Goal: Task Accomplishment & Management: Use online tool/utility

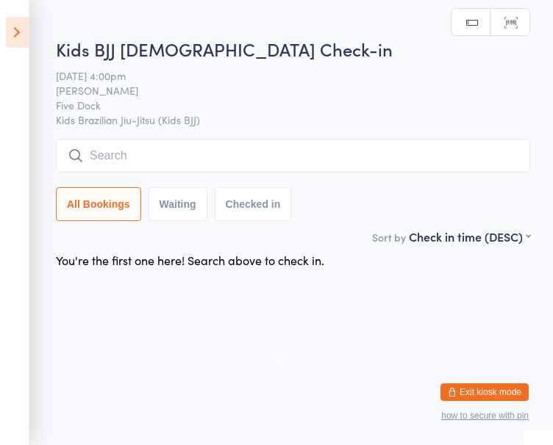
click at [123, 160] on input "search" at bounding box center [293, 156] width 474 height 34
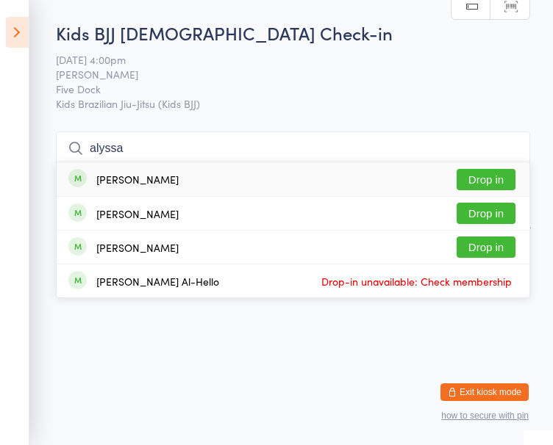
type input "alyssa"
click at [118, 187] on div "[PERSON_NAME] Drop in" at bounding box center [293, 179] width 472 height 34
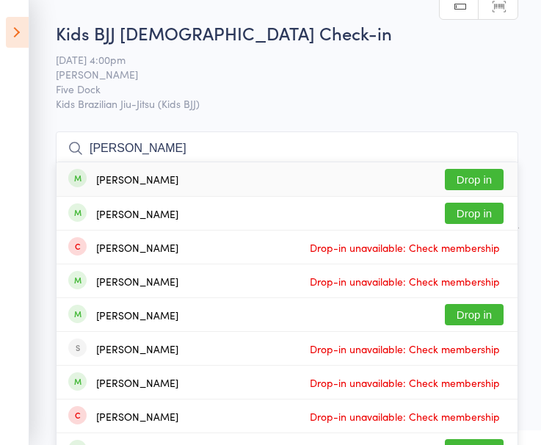
type input "[PERSON_NAME]"
click at [475, 185] on button "Drop in" at bounding box center [474, 179] width 59 height 21
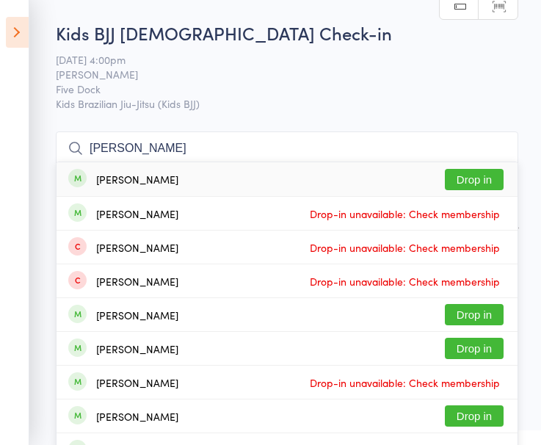
type input "[PERSON_NAME]"
click at [179, 184] on div "[PERSON_NAME]" at bounding box center [137, 179] width 82 height 12
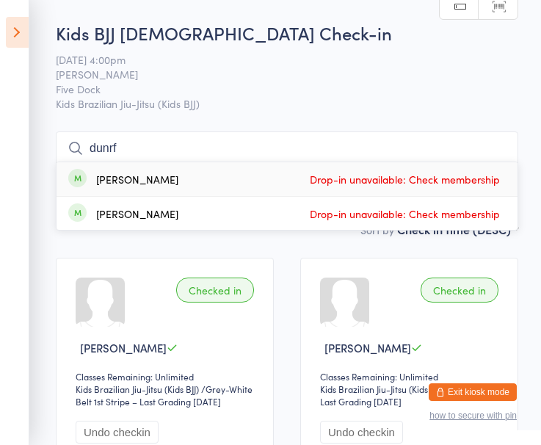
type input "dunrft"
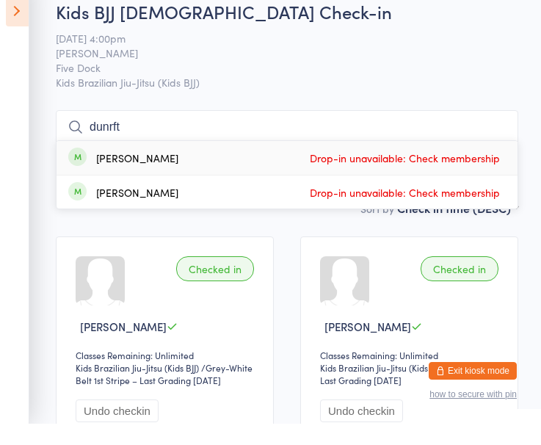
click at [497, 149] on input "dunrft" at bounding box center [287, 149] width 463 height 34
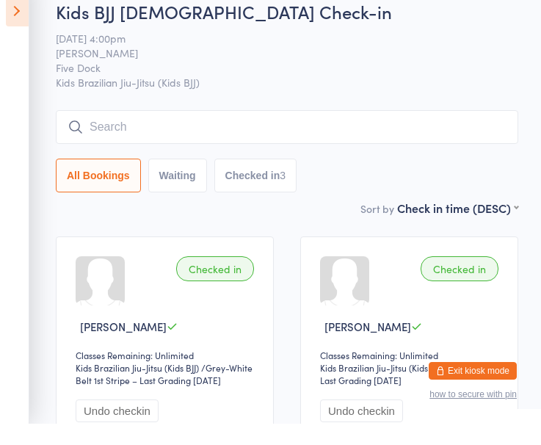
scroll to position [48, 0]
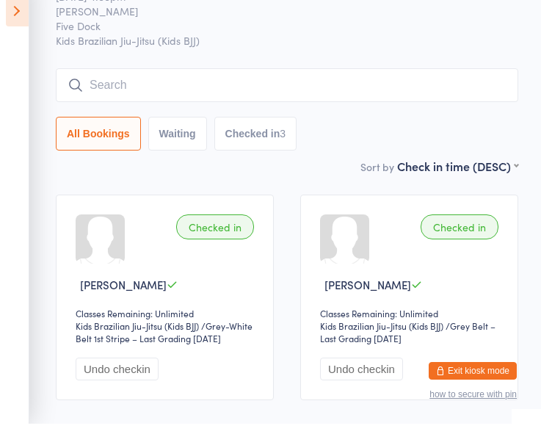
click at [504, 152] on div "All Bookings Waiting Checked in 3" at bounding box center [287, 155] width 463 height 34
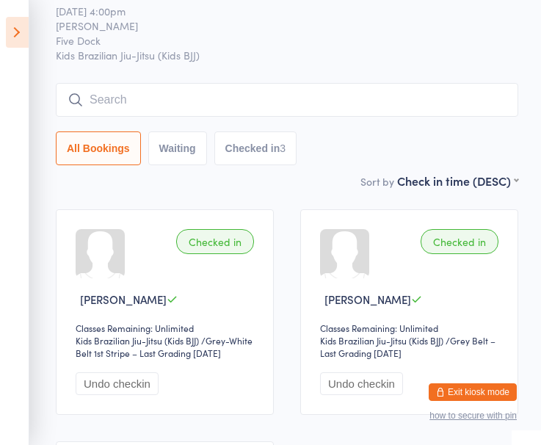
click at [148, 106] on input "search" at bounding box center [287, 100] width 463 height 34
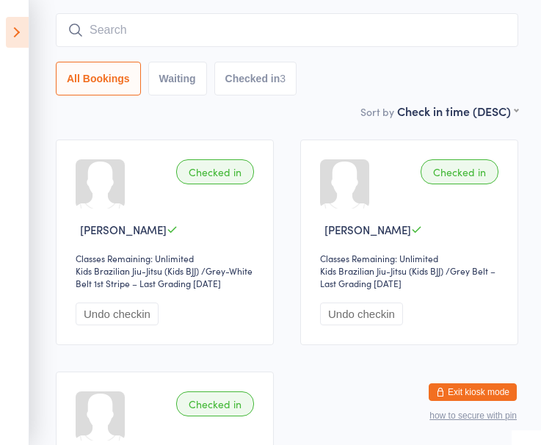
scroll to position [132, 0]
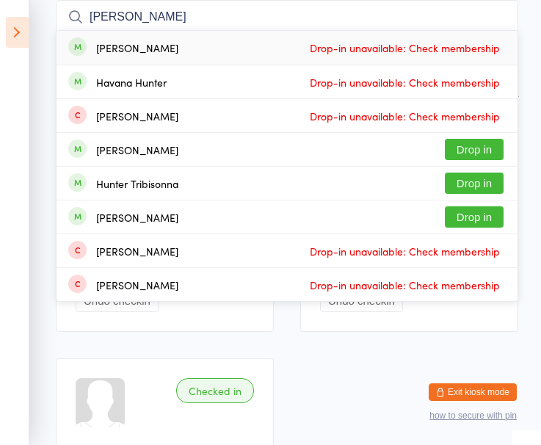
type input "[PERSON_NAME]"
click at [480, 154] on button "Drop in" at bounding box center [474, 149] width 59 height 21
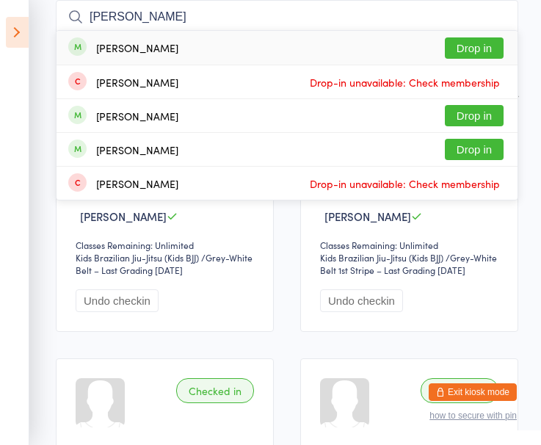
type input "[PERSON_NAME]"
click at [148, 55] on div "[PERSON_NAME]" at bounding box center [123, 48] width 110 height 16
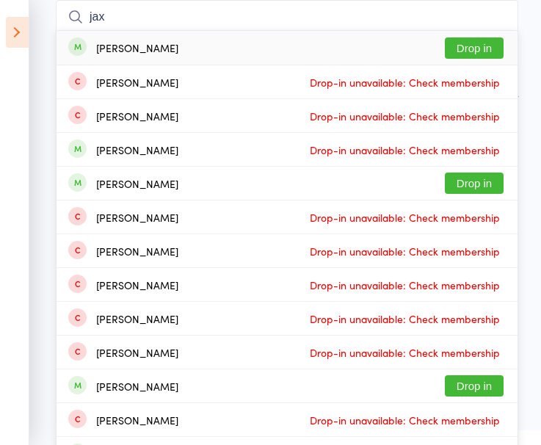
type input "jax"
click at [150, 52] on div "[PERSON_NAME]" at bounding box center [137, 48] width 82 height 12
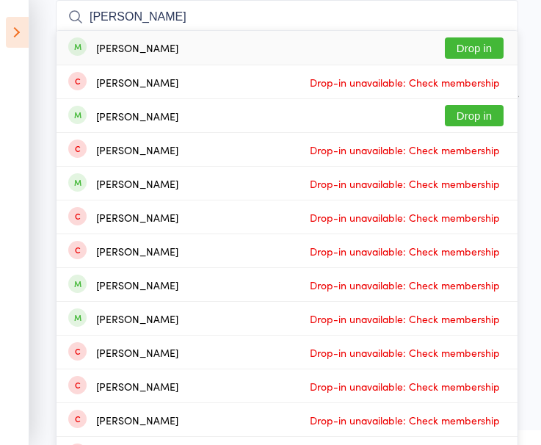
type input "[PERSON_NAME]"
click at [467, 112] on button "Drop in" at bounding box center [474, 115] width 59 height 21
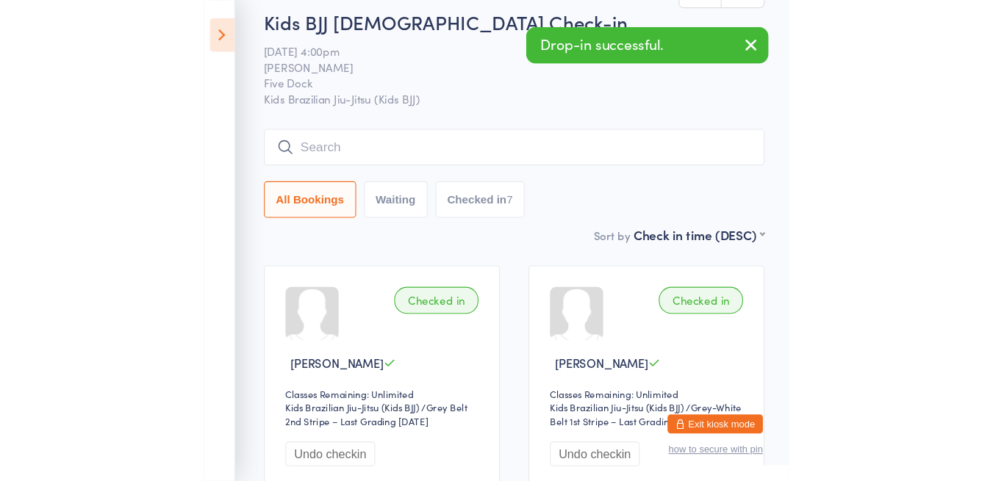
scroll to position [0, 0]
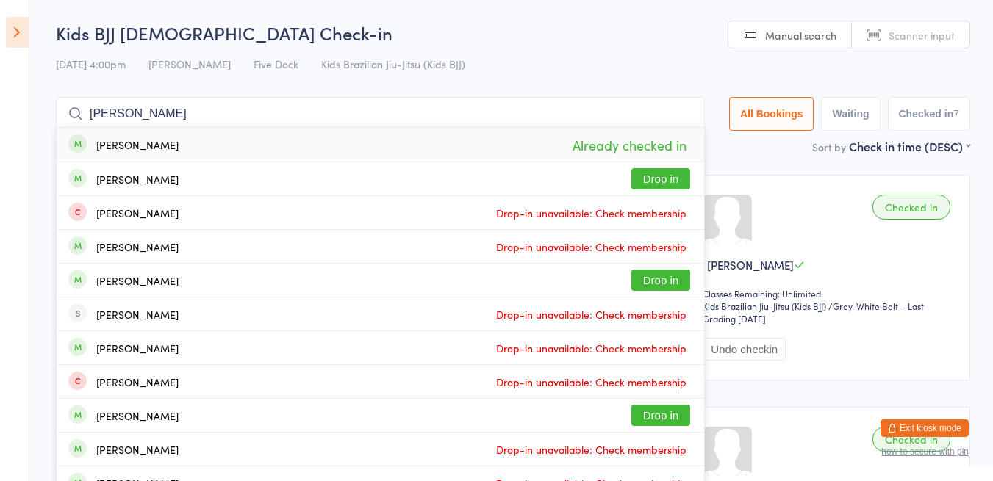
type input "[PERSON_NAME]"
click at [541, 187] on button "Drop in" at bounding box center [660, 178] width 59 height 21
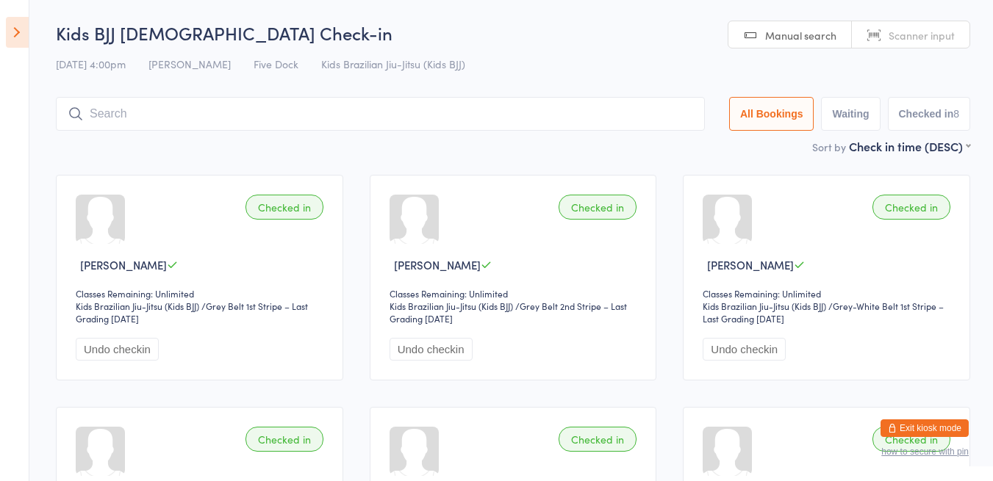
click at [138, 128] on input "search" at bounding box center [380, 114] width 649 height 34
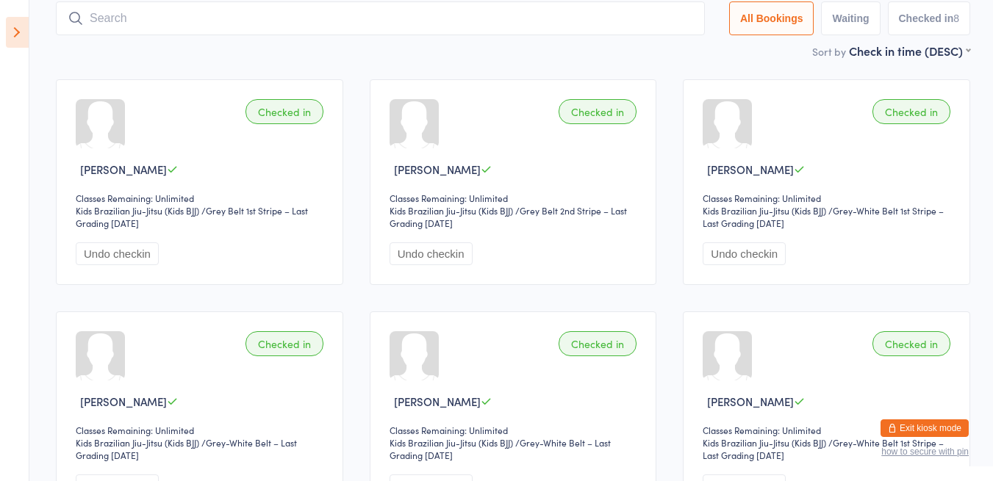
scroll to position [97, 0]
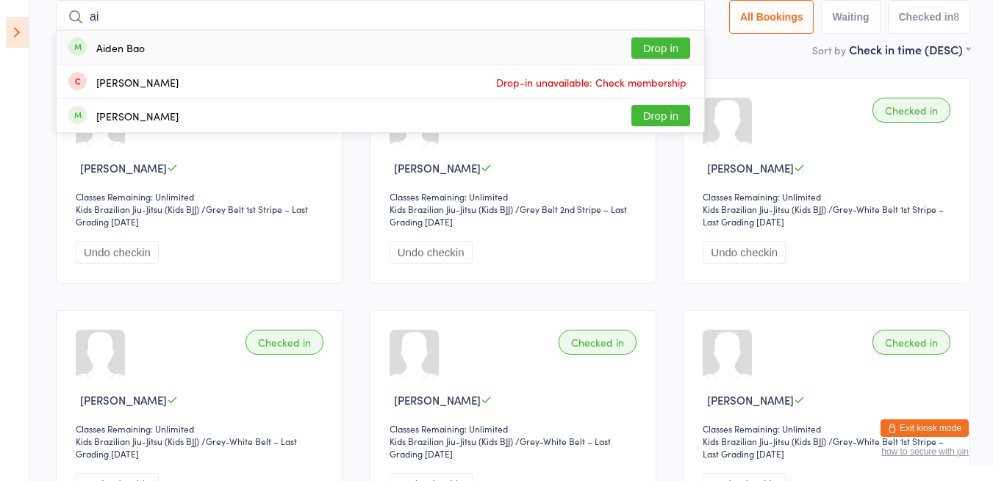
type input "aiden"
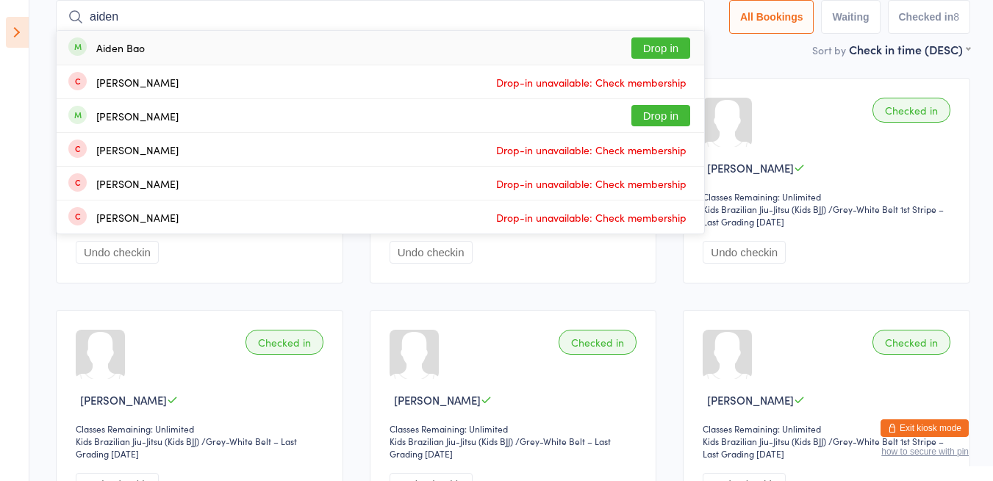
click at [134, 48] on div "Aiden Bao" at bounding box center [120, 48] width 48 height 12
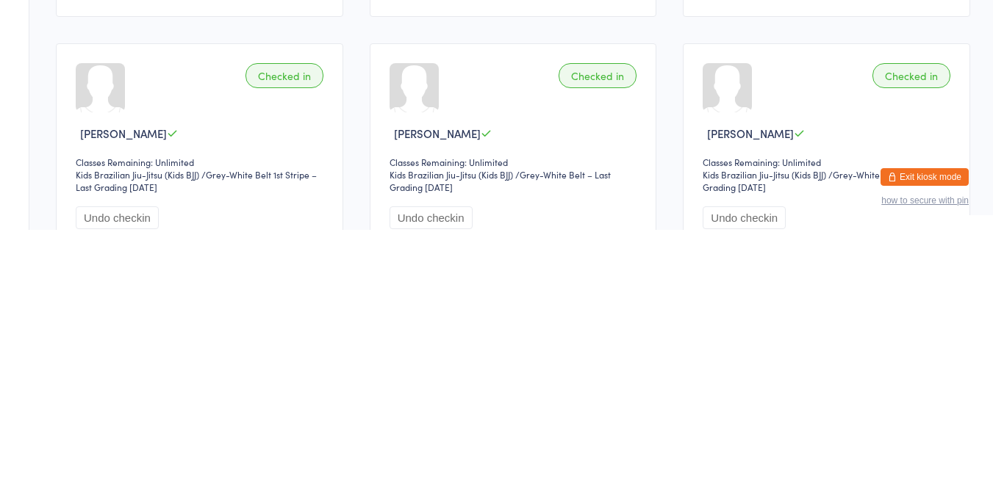
scroll to position [113, 0]
click at [541, 382] on div "Checked in Aiden Bao Classes Remaining: Unlimited Kids Brazilian Jiu-Jitsu (Kid…" at bounding box center [513, 396] width 940 height 697
click at [541, 397] on div "Checked in Aiden Bao Classes Remaining: Unlimited Kids Brazilian Jiu-Jitsu (Kid…" at bounding box center [513, 396] width 940 height 697
click at [541, 173] on div "Checked in [PERSON_NAME] Classes Remaining: Unlimited Kids Brazilian Jiu-Jitsu …" at bounding box center [513, 165] width 287 height 206
click at [541, 209] on div "Checked in [PERSON_NAME] Classes Remaining: Unlimited Kids Brazilian Jiu-Jitsu …" at bounding box center [513, 165] width 287 height 206
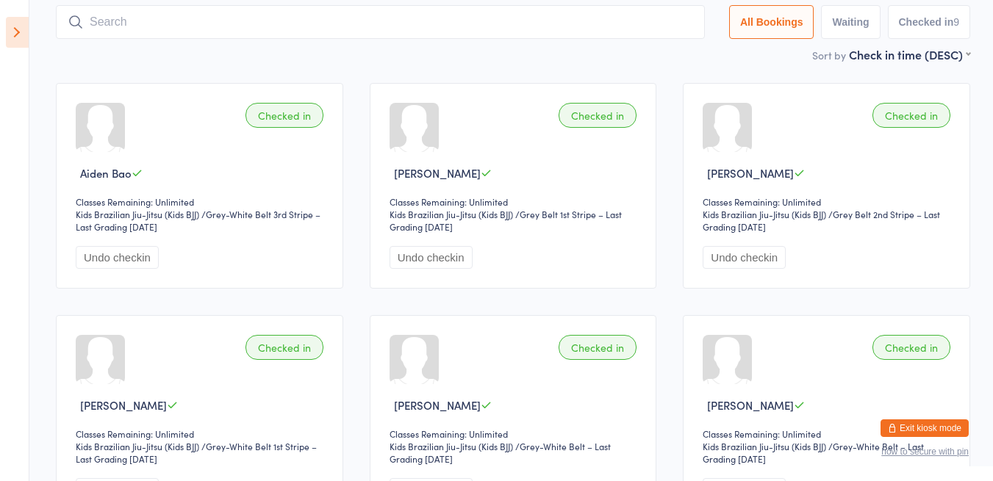
scroll to position [0, 0]
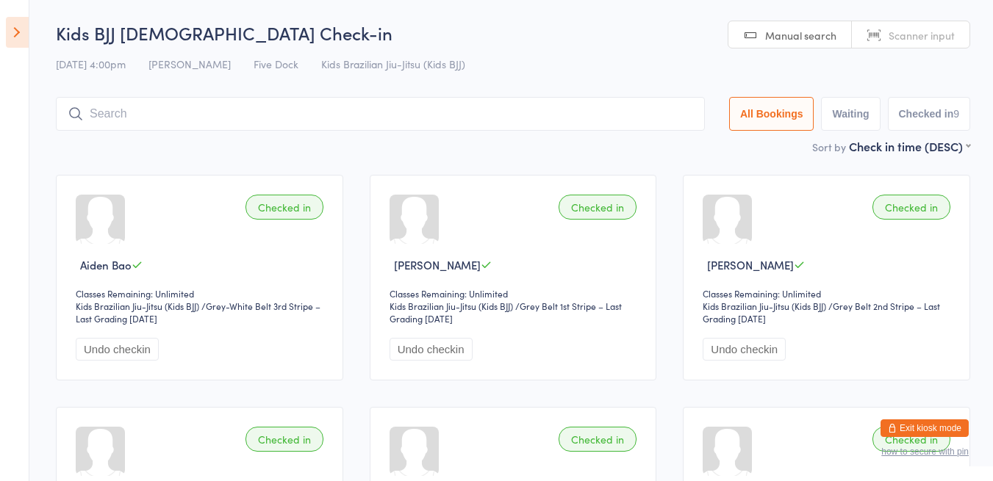
click at [109, 117] on input "search" at bounding box center [380, 114] width 649 height 34
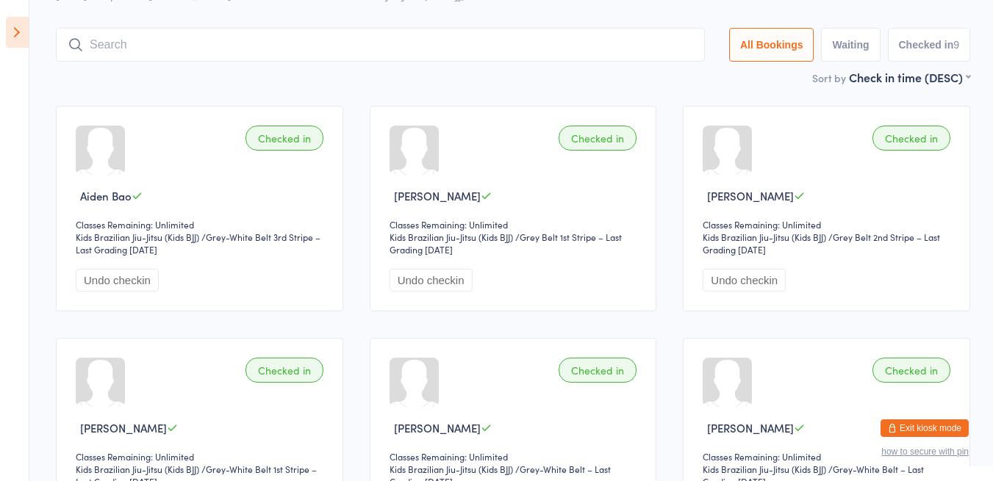
scroll to position [97, 0]
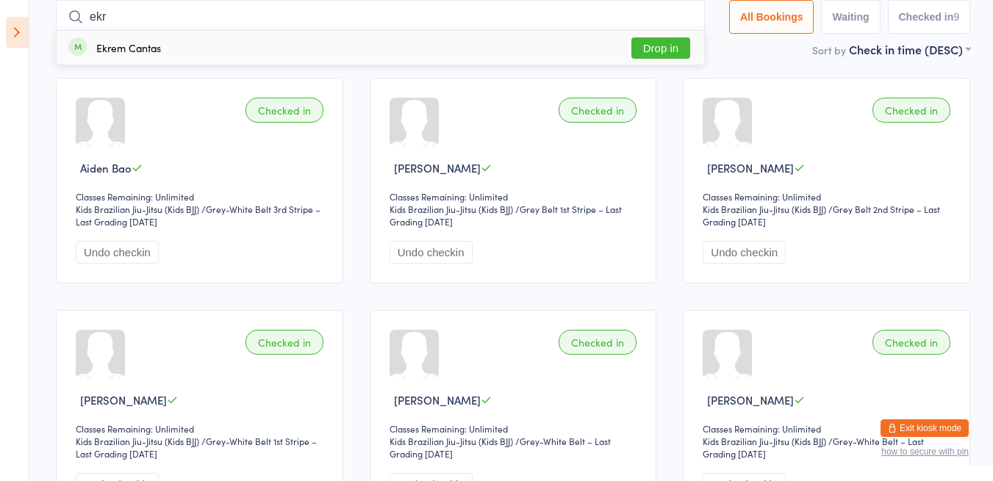
type input "ekr"
click at [541, 56] on button "Drop in" at bounding box center [660, 47] width 59 height 21
click at [541, 49] on div "Sort by Check in time (DESC) First name (ASC) First name (DESC) Last name (ASC)…" at bounding box center [513, 49] width 914 height 16
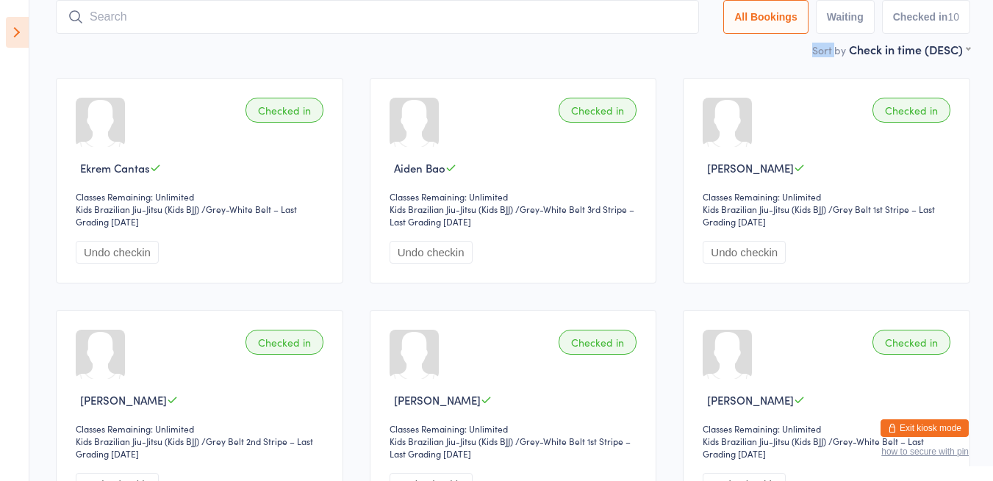
click at [344, 33] on input "search" at bounding box center [377, 17] width 643 height 34
click at [212, 22] on input "search" at bounding box center [377, 17] width 643 height 34
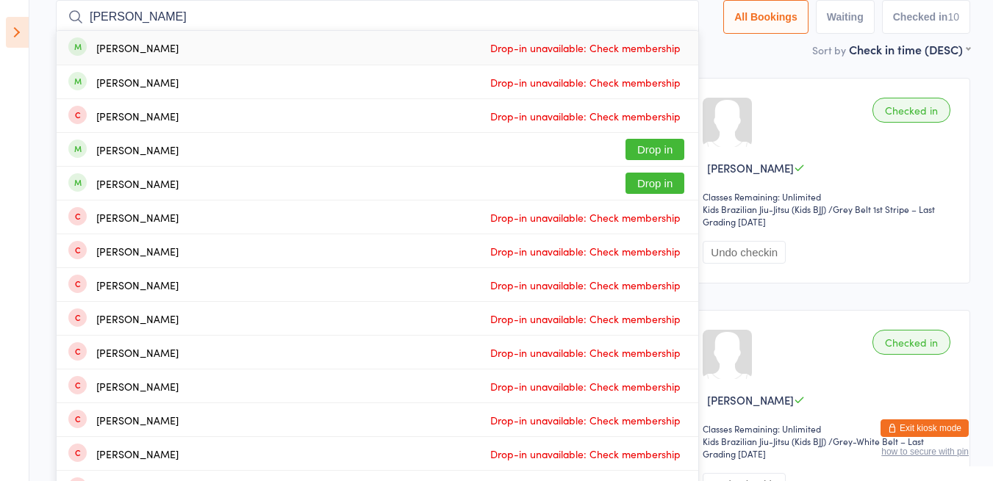
type input "[PERSON_NAME]"
click at [240, 159] on div "[PERSON_NAME] Drop in" at bounding box center [377, 149] width 641 height 33
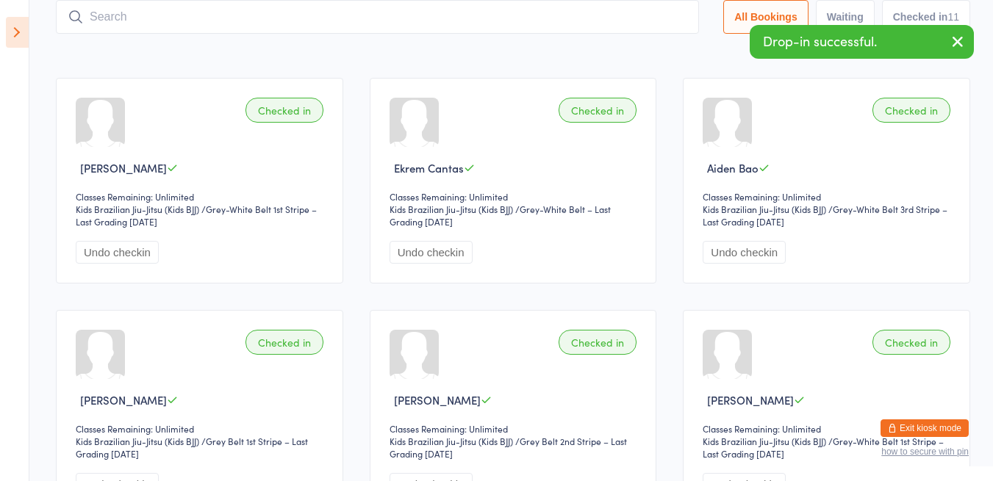
click at [303, 118] on div "Checked in" at bounding box center [284, 110] width 78 height 25
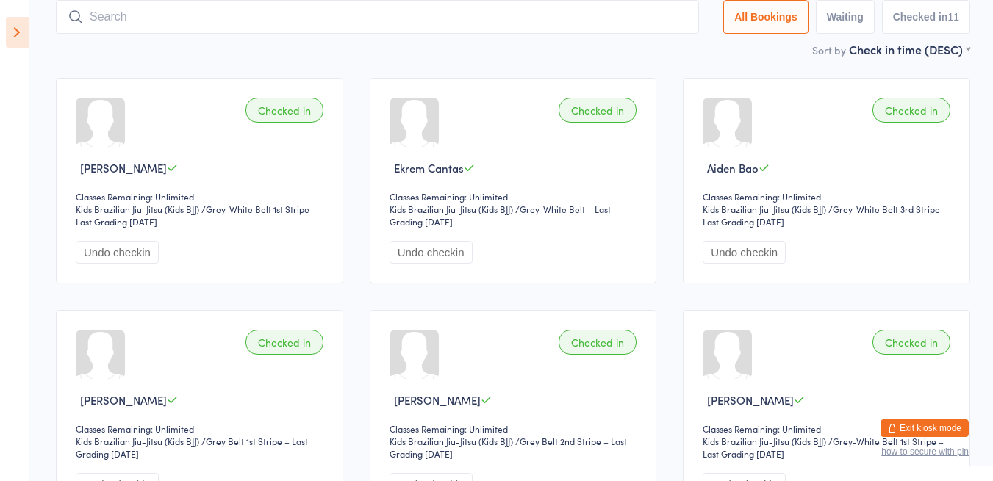
click at [223, 20] on input "search" at bounding box center [377, 17] width 643 height 34
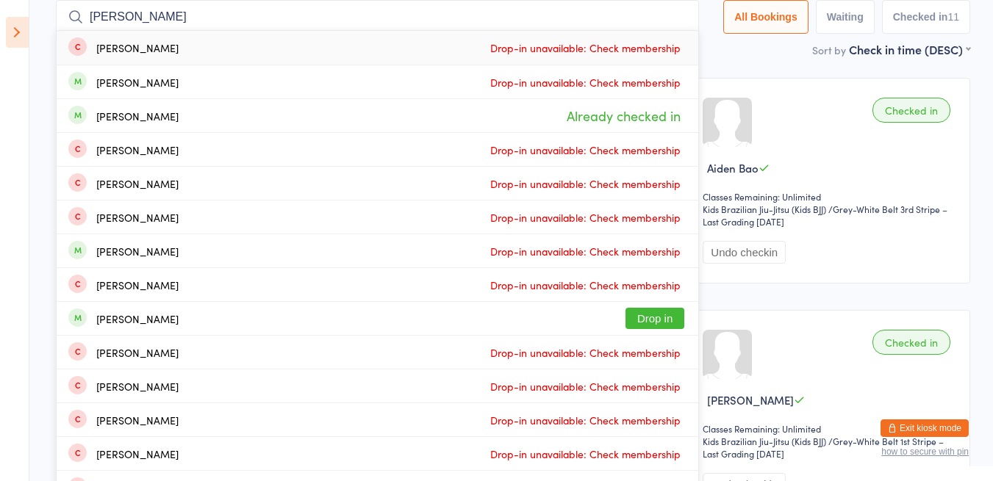
type input "[PERSON_NAME]"
click at [241, 129] on div "[PERSON_NAME] Already checked in" at bounding box center [377, 115] width 641 height 33
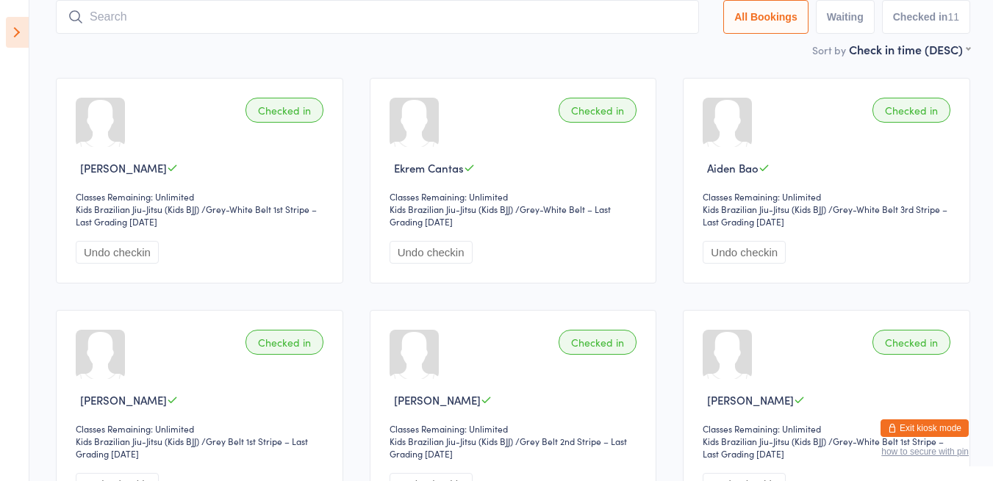
click at [328, 12] on input "search" at bounding box center [377, 17] width 643 height 34
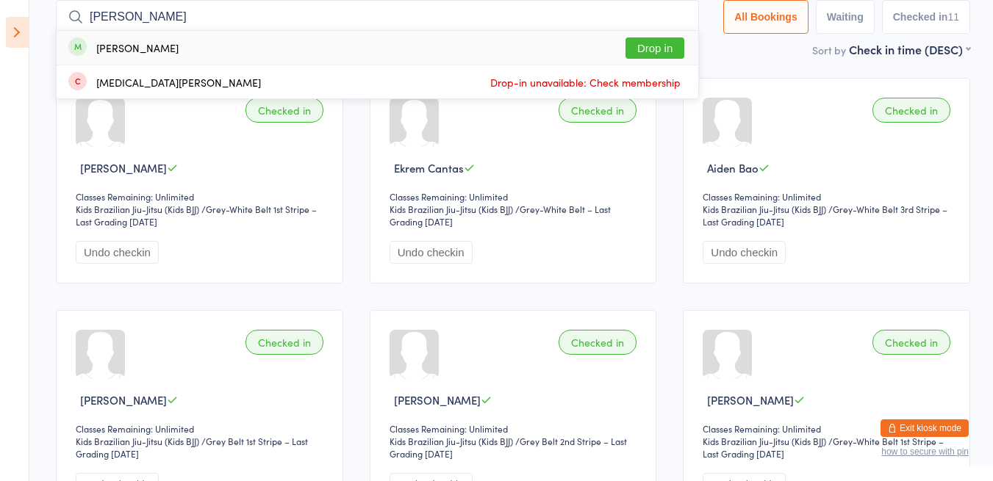
type input "[PERSON_NAME]"
click at [541, 46] on button "Drop in" at bounding box center [654, 47] width 59 height 21
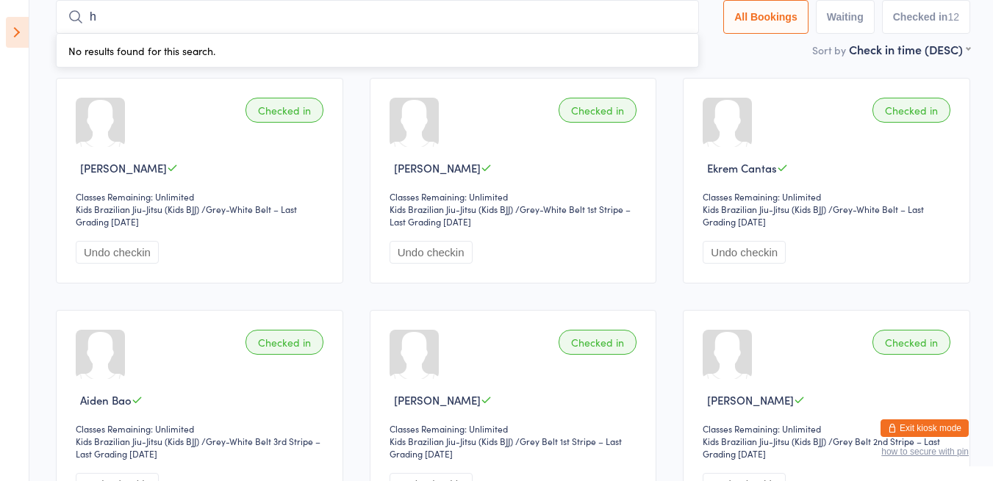
type input "h"
click at [39, 140] on ui-view "Kids BJJ [DEMOGRAPHIC_DATA] Check-in [DATE] 4:00pm [PERSON_NAME] Five Dock Kids…" at bounding box center [496, 459] width 993 height 1070
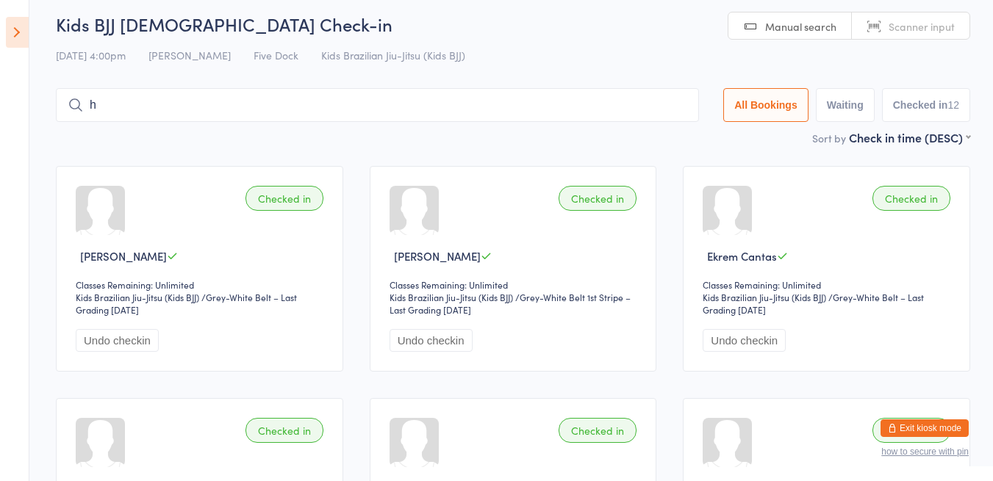
scroll to position [0, 0]
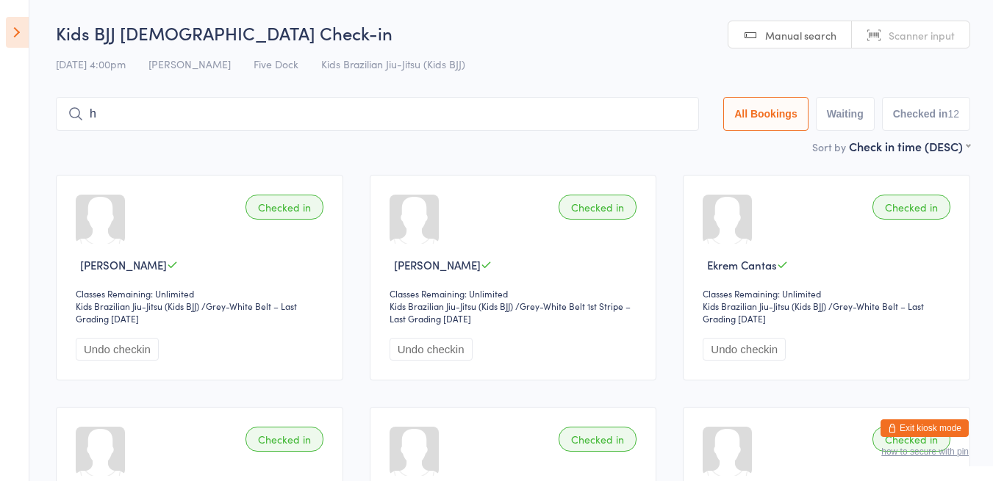
click at [18, 35] on icon at bounding box center [17, 32] width 23 height 31
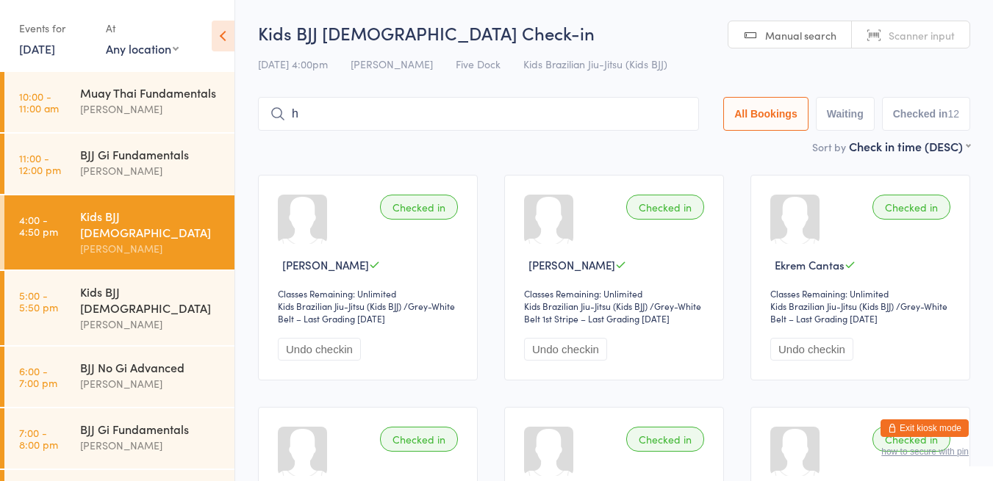
scroll to position [51, 0]
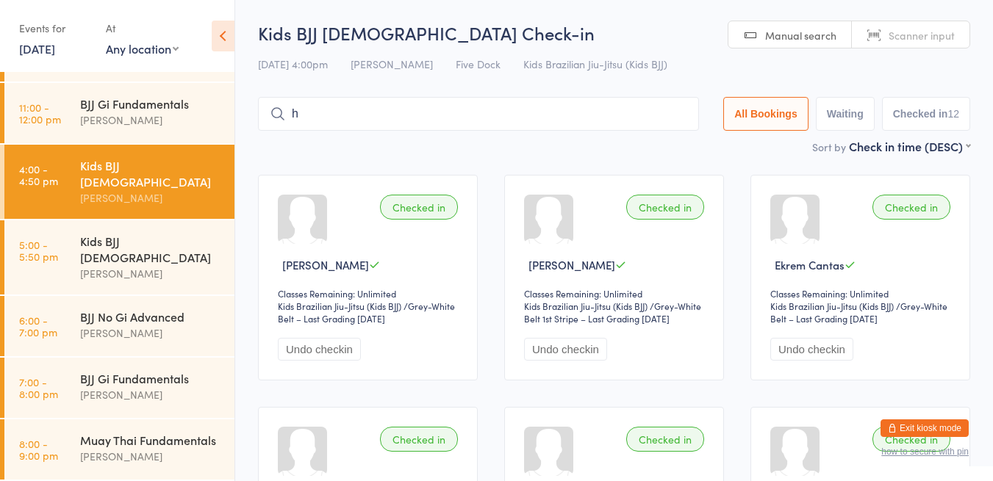
click at [99, 242] on div "Kids BJJ [DEMOGRAPHIC_DATA]" at bounding box center [151, 249] width 142 height 32
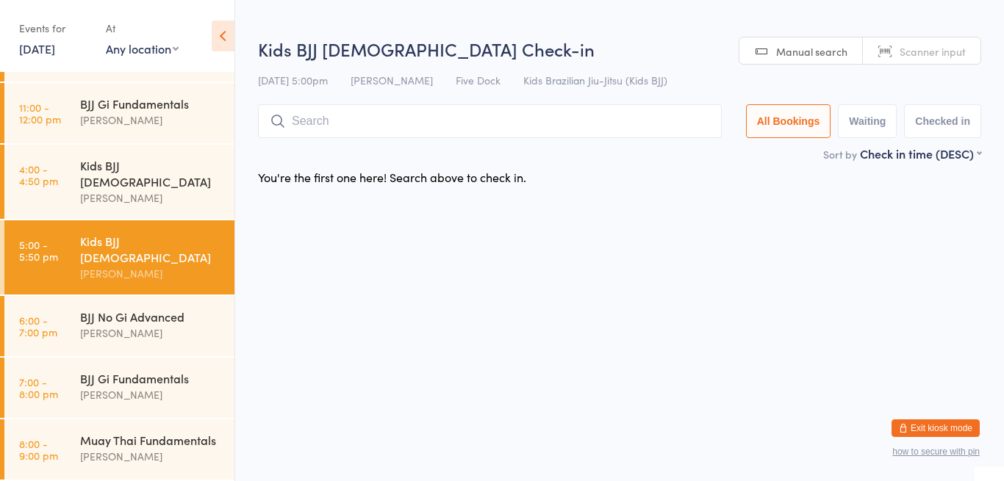
click at [102, 184] on div "Kids BJJ [DEMOGRAPHIC_DATA]" at bounding box center [151, 173] width 142 height 32
